Goal: Task Accomplishment & Management: Manage account settings

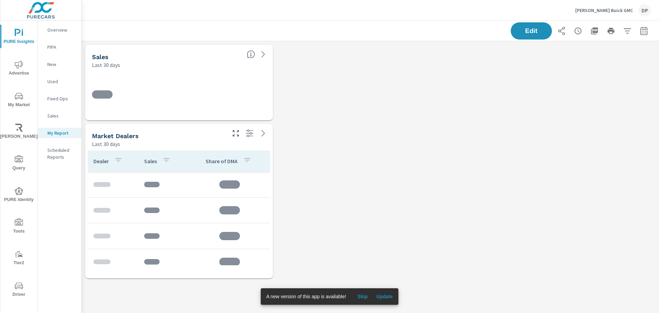
scroll to position [251, 588]
click at [386, 298] on span "Update" at bounding box center [384, 296] width 16 height 6
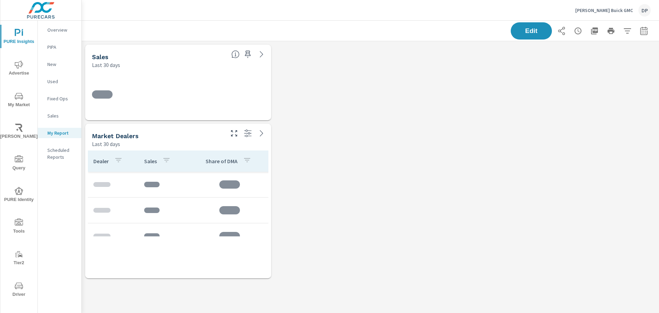
scroll to position [3, 3]
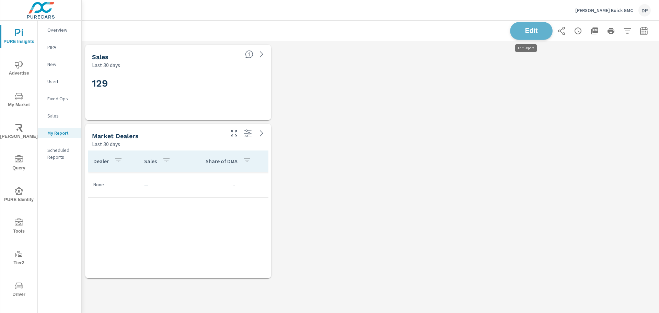
click at [532, 32] on span "Edit" at bounding box center [531, 30] width 28 height 7
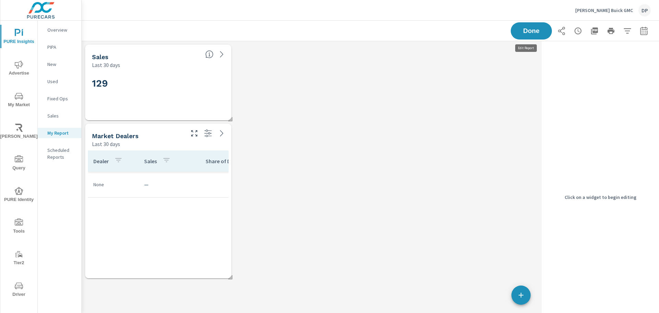
scroll to position [251, 462]
click at [518, 301] on button "button" at bounding box center [520, 294] width 19 height 19
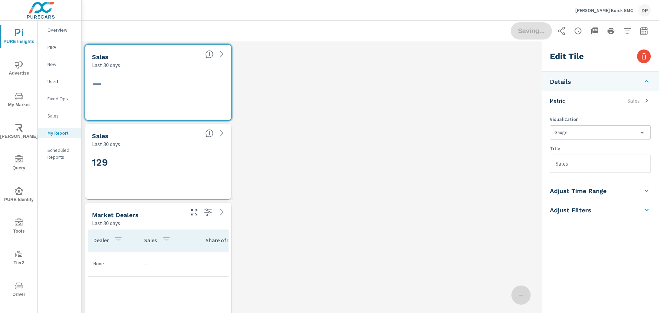
scroll to position [330, 462]
click at [523, 297] on icon "button" at bounding box center [521, 295] width 8 height 8
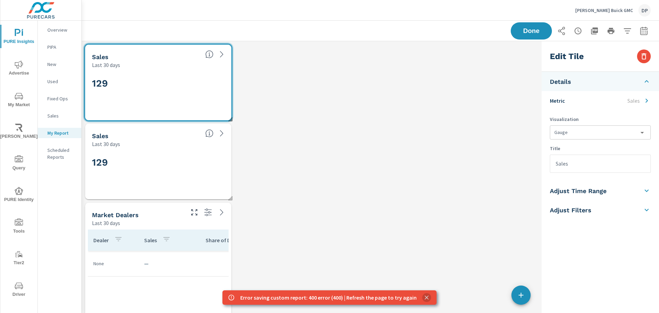
click at [423, 295] on icon "close" at bounding box center [426, 297] width 7 height 7
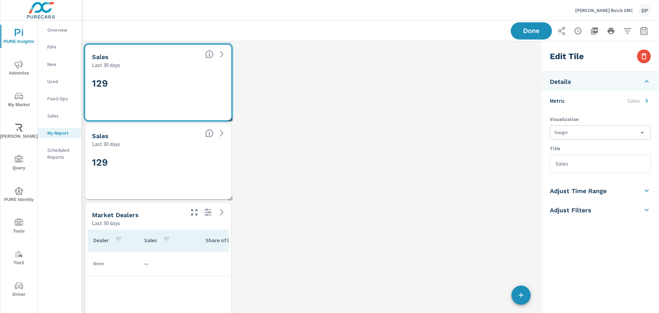
click at [642, 100] on div "Sales" at bounding box center [638, 100] width 23 height 8
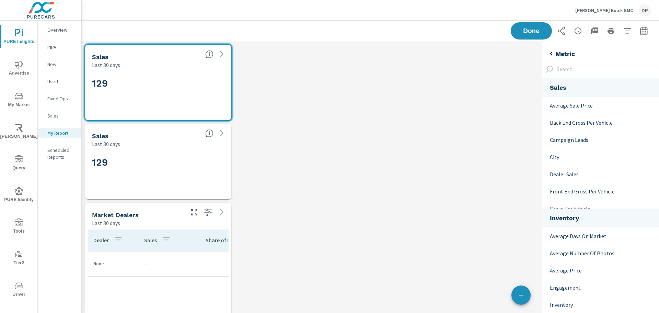
scroll to position [628, 123]
click at [590, 120] on p "Back End Gross Per Vehicle" at bounding box center [599, 122] width 98 height 8
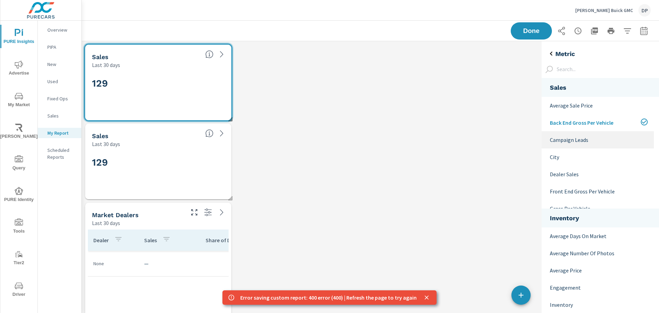
click at [586, 142] on p "Campaign Leads" at bounding box center [599, 140] width 98 height 8
click at [425, 297] on icon "close" at bounding box center [426, 297] width 7 height 7
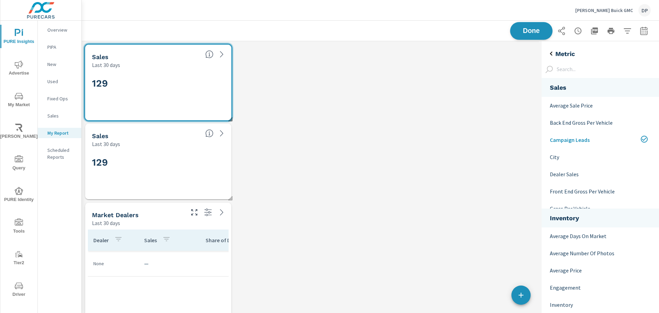
click at [520, 27] on span "Done" at bounding box center [531, 30] width 28 height 7
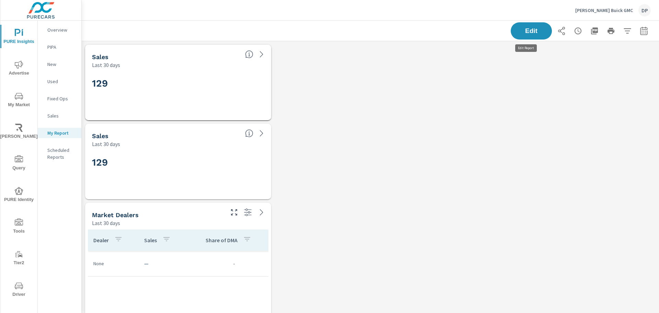
scroll to position [330, 582]
click at [526, 36] on button "Edit" at bounding box center [531, 31] width 43 height 18
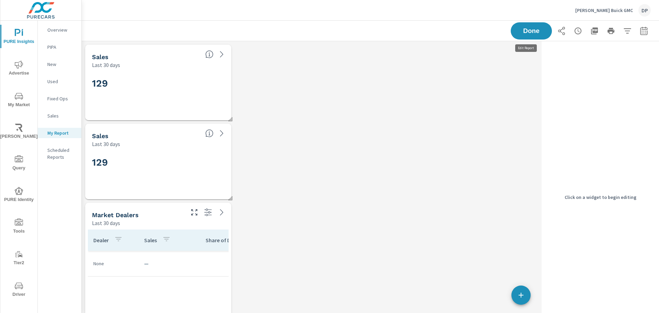
scroll to position [330, 462]
click at [526, 290] on button "button" at bounding box center [520, 294] width 19 height 19
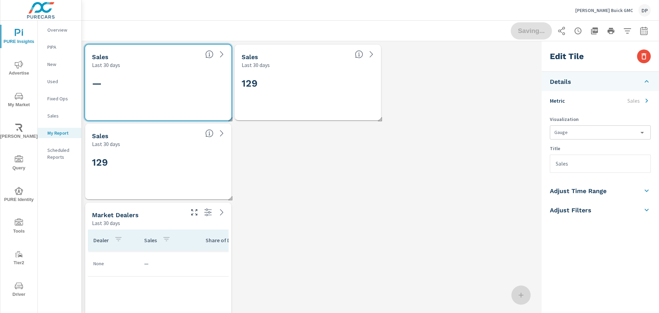
click at [568, 99] on li "Metric Sales" at bounding box center [599, 100] width 117 height 19
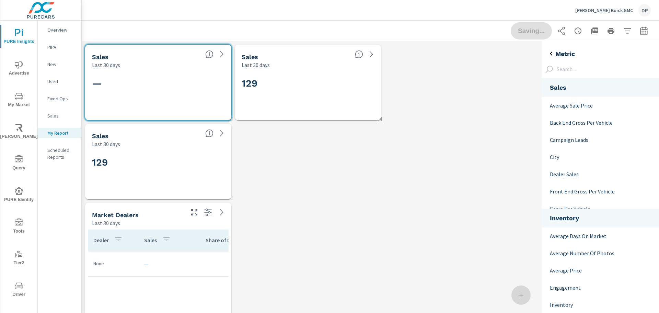
scroll to position [628, 123]
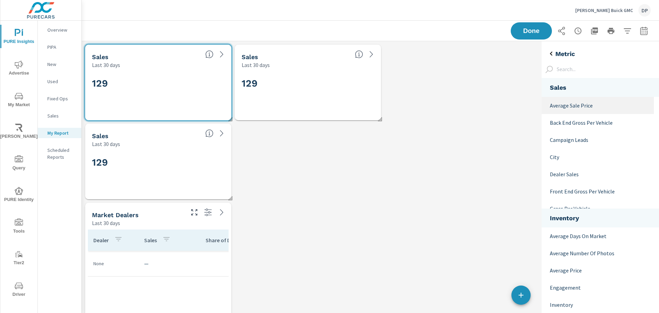
click at [568, 105] on p "Average Sale Price" at bounding box center [599, 105] width 98 height 8
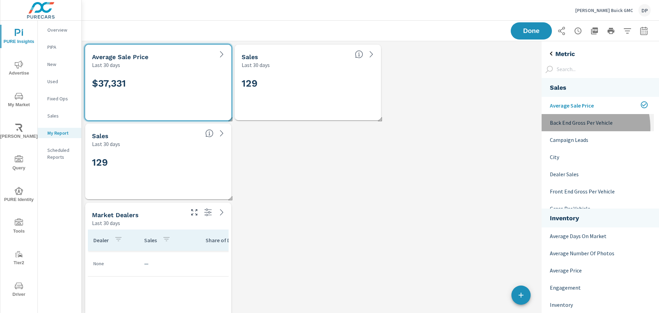
click at [575, 128] on div "Back End Gross Per Vehicle" at bounding box center [597, 122] width 112 height 17
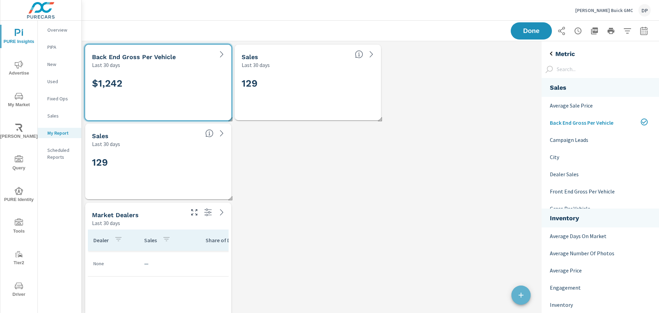
click at [523, 298] on icon "button" at bounding box center [521, 295] width 8 height 8
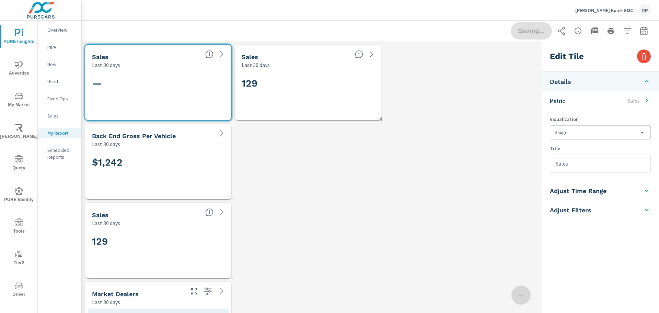
scroll to position [409, 462]
click at [598, 99] on li "Metric Sales" at bounding box center [599, 100] width 117 height 19
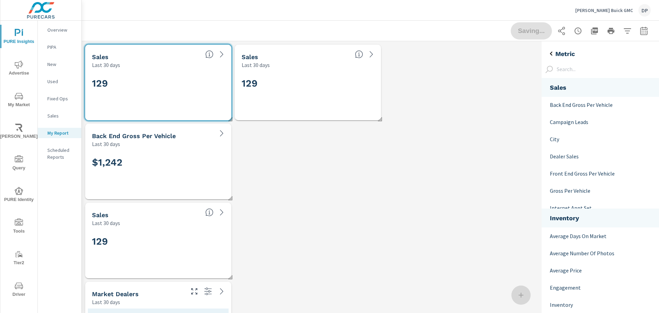
scroll to position [0, 0]
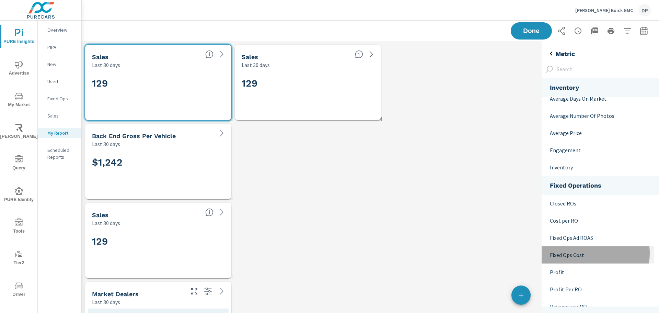
click at [580, 253] on p "Fixed Ops Cost" at bounding box center [599, 254] width 98 height 8
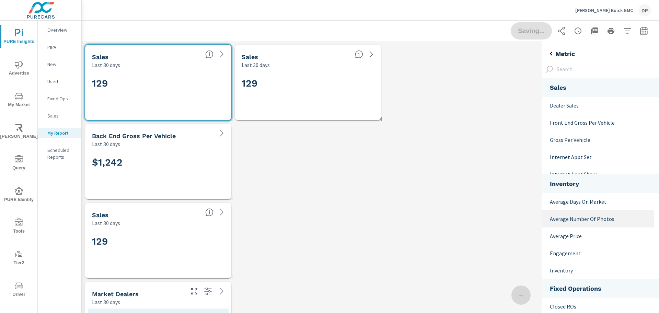
click at [578, 217] on p "Average Number Of Photos" at bounding box center [599, 218] width 98 height 8
click at [588, 150] on div "Internet Appt Set" at bounding box center [597, 156] width 112 height 17
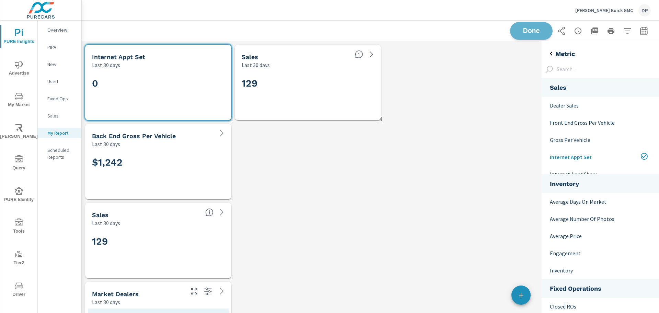
click at [534, 27] on span "Done" at bounding box center [531, 30] width 28 height 7
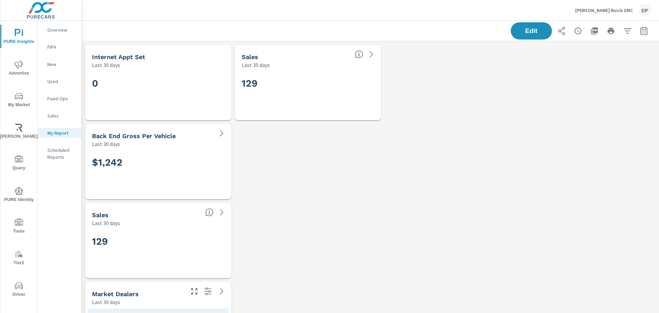
click at [204, 94] on div "0" at bounding box center [158, 94] width 132 height 38
